Goal: Task Accomplishment & Management: Complete application form

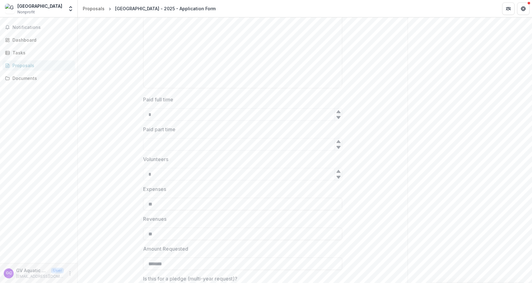
scroll to position [934, 0]
click at [337, 110] on icon at bounding box center [338, 110] width 4 height 3
type input "*"
click at [337, 110] on icon at bounding box center [338, 110] width 4 height 3
click at [339, 141] on icon at bounding box center [338, 140] width 5 height 5
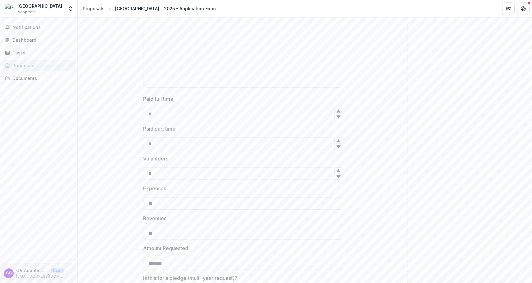
click at [339, 141] on icon at bounding box center [338, 140] width 5 height 5
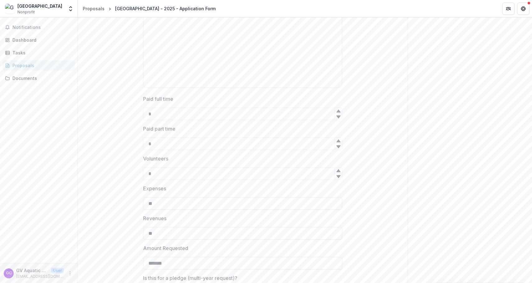
click at [339, 141] on icon at bounding box center [338, 140] width 5 height 5
type input "*"
click at [339, 141] on icon at bounding box center [338, 140] width 5 height 5
click at [373, 157] on div "**********" at bounding box center [243, 191] width 330 height 2039
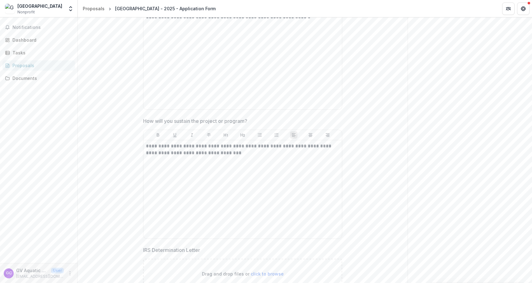
scroll to position [1886, 0]
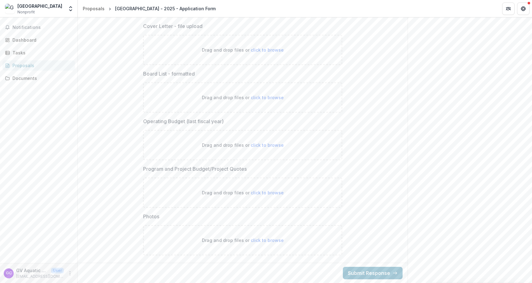
click at [224, 96] on p "Drag and drop files or click to browse" at bounding box center [243, 97] width 82 height 7
type input "**********"
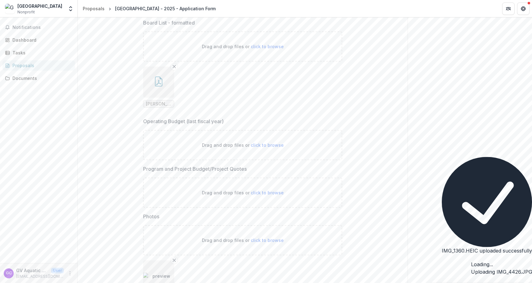
scroll to position [1988, 0]
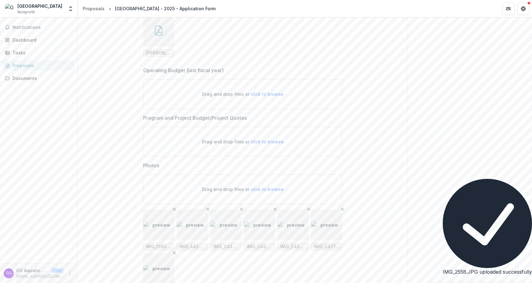
click at [198, 267] on ul "IMG_1360.HEIC IMG_4426.JPG IMG_2433.JPG IMG_2434.JPG IMG_2435.JPG IMG_2437.JPG …" at bounding box center [242, 251] width 199 height 85
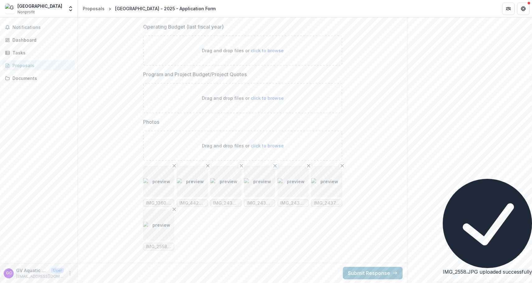
click at [156, 178] on img "button" at bounding box center [158, 181] width 31 height 7
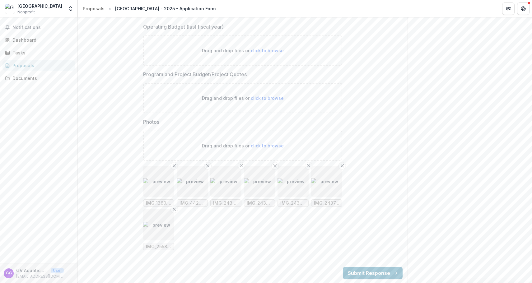
click at [173, 163] on icon "Remove File" at bounding box center [174, 165] width 5 height 5
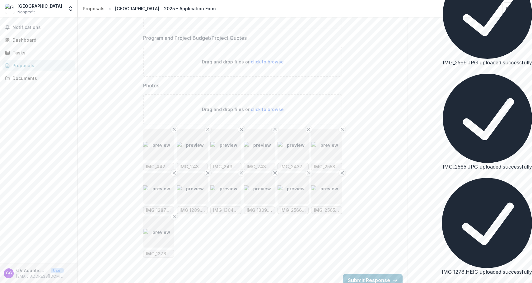
scroll to position [2075, 0]
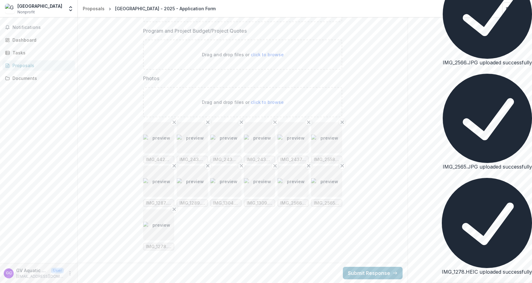
click at [254, 203] on span "IMG_1309.HEIC" at bounding box center [260, 203] width 26 height 5
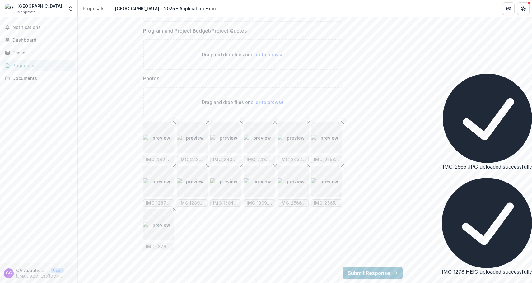
click at [253, 185] on img "button" at bounding box center [259, 181] width 31 height 7
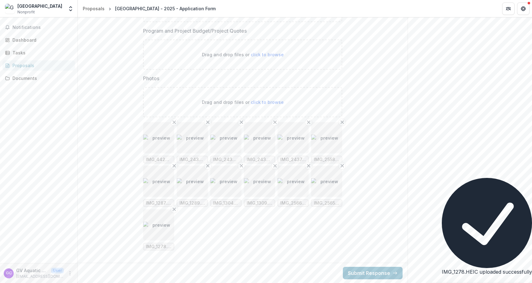
scroll to position [63, 0]
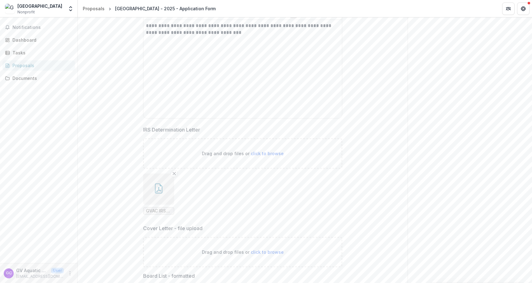
scroll to position [1745, 0]
